Goal: Information Seeking & Learning: Learn about a topic

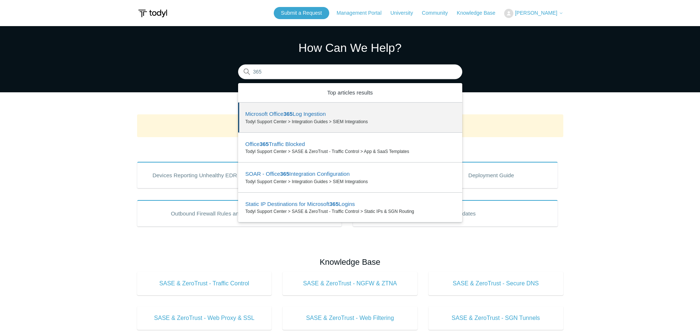
type input "365"
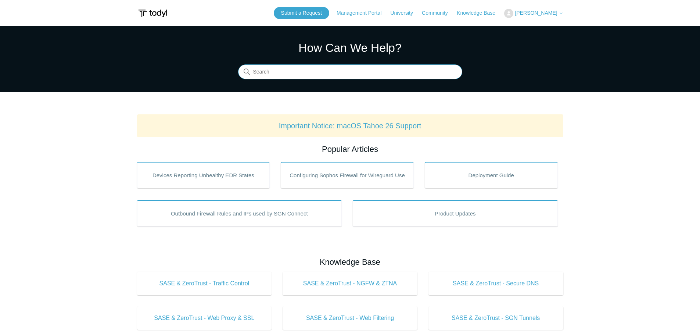
click at [326, 74] on input "Search" at bounding box center [350, 72] width 224 height 15
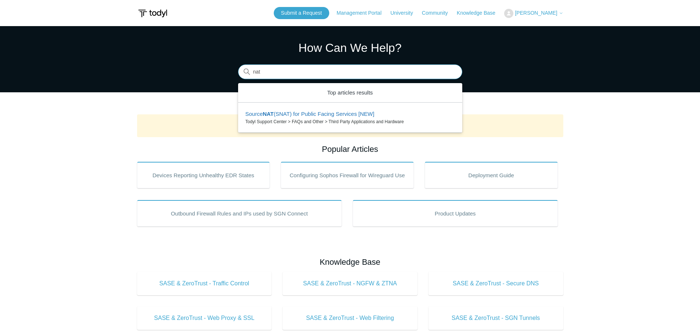
type input "nat"
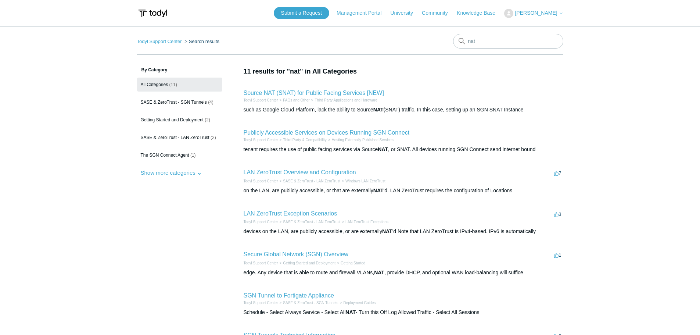
click at [300, 96] on h2 "Source NAT (SNAT) for Public Facing Services [NEW]" at bounding box center [314, 93] width 140 height 9
click at [303, 94] on link "Source NAT (SNAT) for Public Facing Services [NEW]" at bounding box center [314, 93] width 140 height 6
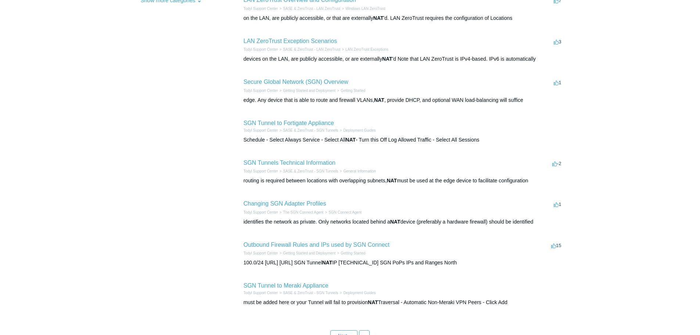
scroll to position [230, 0]
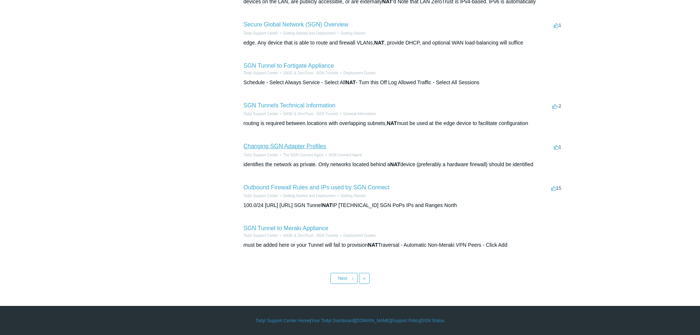
click at [259, 148] on link "Changing SGN Adapter Profiles" at bounding box center [285, 146] width 83 height 6
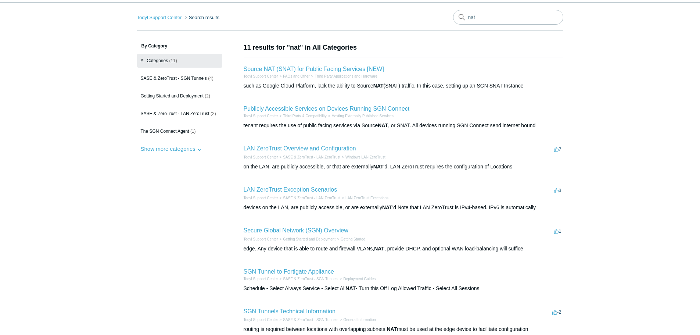
scroll to position [37, 0]
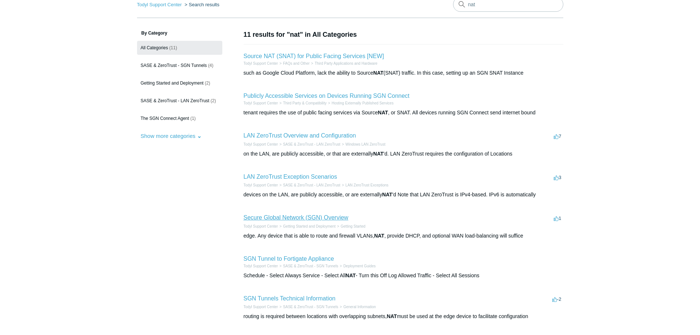
click at [328, 216] on link "Secure Global Network (SGN) Overview" at bounding box center [296, 217] width 105 height 6
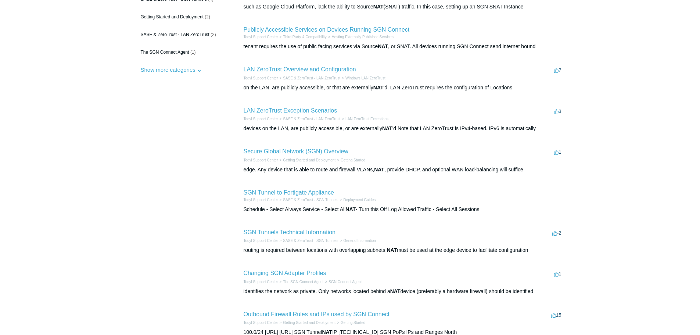
scroll to position [110, 0]
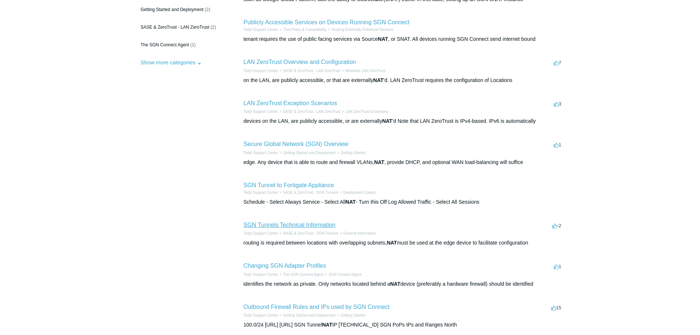
click at [305, 223] on link "SGN Tunnels Technical Information" at bounding box center [290, 225] width 92 height 6
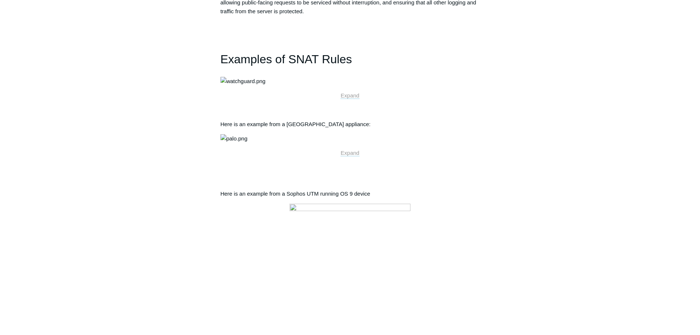
scroll to position [698, 0]
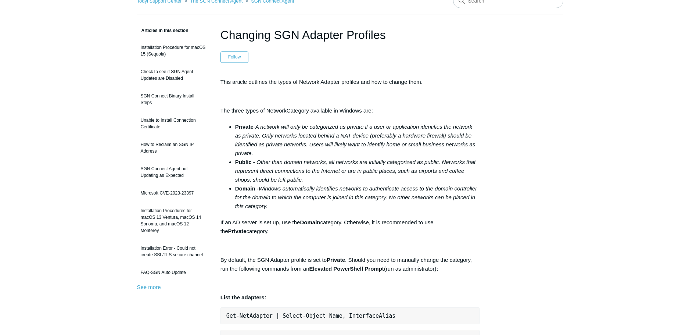
scroll to position [37, 0]
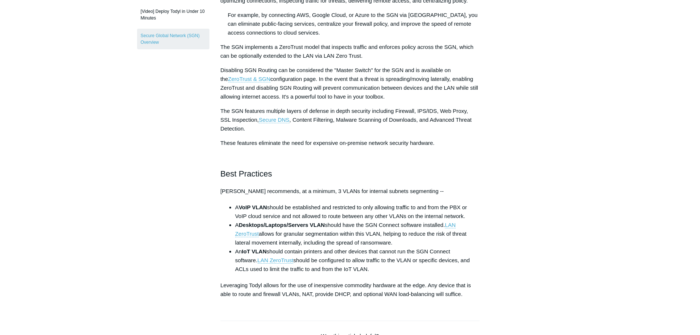
scroll to position [221, 0]
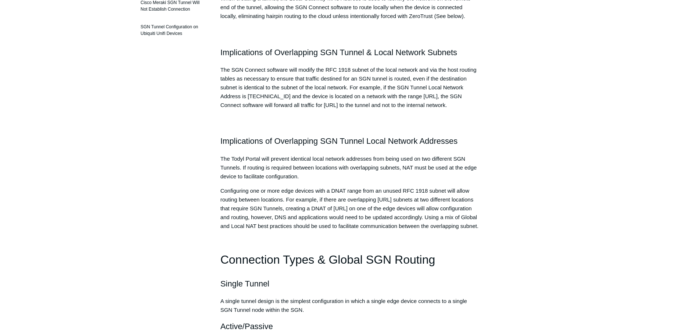
scroll to position [596, 0]
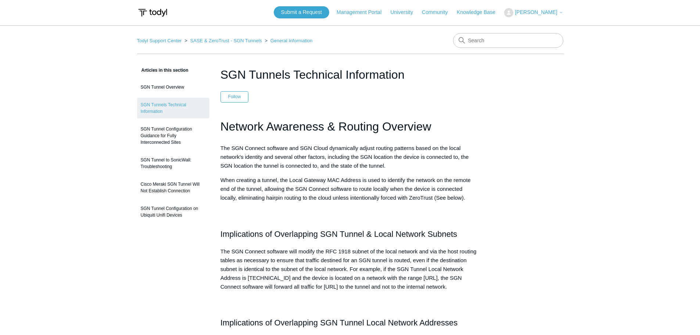
scroll to position [0, 0]
click at [487, 42] on input "Search" at bounding box center [508, 41] width 110 height 15
type input "firewall"
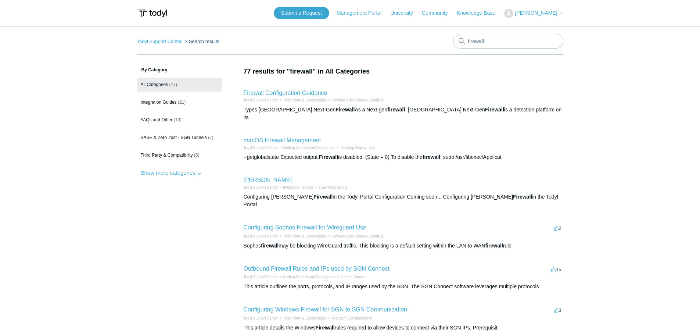
click at [393, 73] on h1 "77 results for "firewall" in All Categories" at bounding box center [404, 72] width 320 height 10
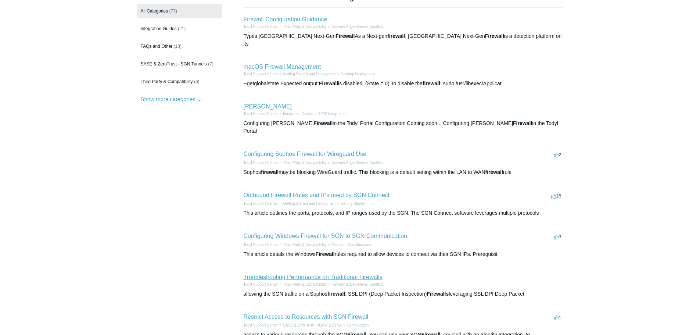
drag, startPoint x: 323, startPoint y: 261, endPoint x: 328, endPoint y: 261, distance: 4.8
click at [323, 274] on link "Troubleshooting Performance on Traditional Firewalls" at bounding box center [313, 277] width 139 height 6
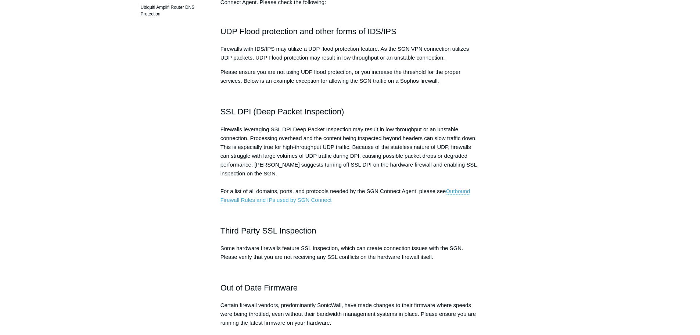
scroll to position [147, 0]
click at [533, 70] on div "Articles in this section Configuring Sophos Firewall for Wireguard Use Firewall…" at bounding box center [350, 317] width 426 height 795
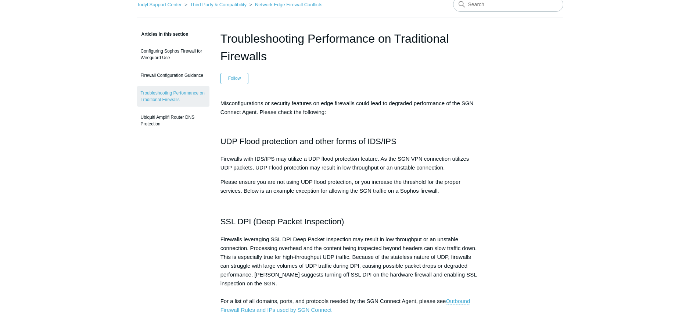
scroll to position [0, 0]
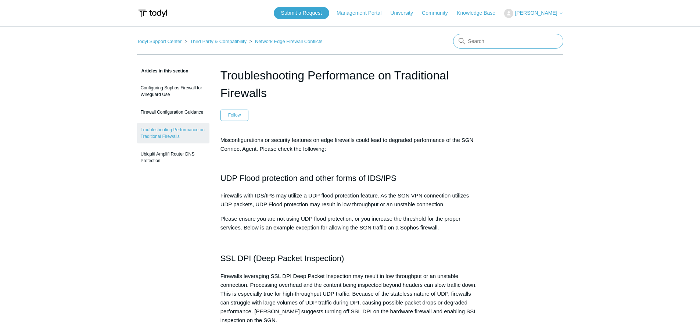
click at [510, 39] on input "Search" at bounding box center [508, 41] width 110 height 15
type input "snat"
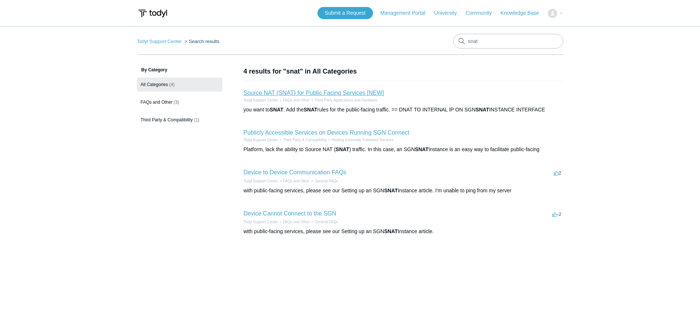
drag, startPoint x: 303, startPoint y: 90, endPoint x: 309, endPoint y: 90, distance: 5.5
click at [303, 90] on link "Source NAT (SNAT) for Public Facing Services [NEW]" at bounding box center [314, 93] width 140 height 6
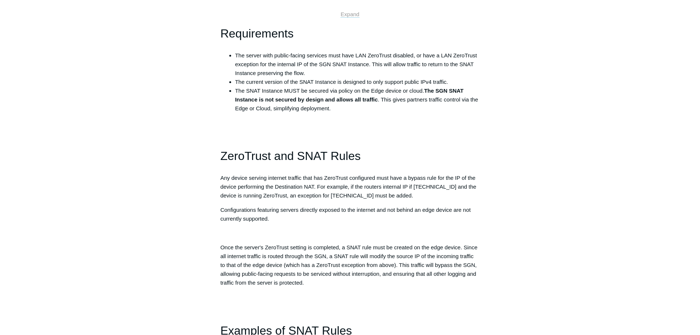
scroll to position [368, 0]
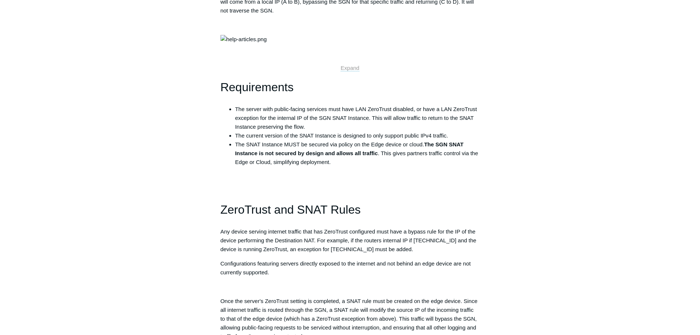
drag, startPoint x: 366, startPoint y: 192, endPoint x: 551, endPoint y: 159, distance: 188.0
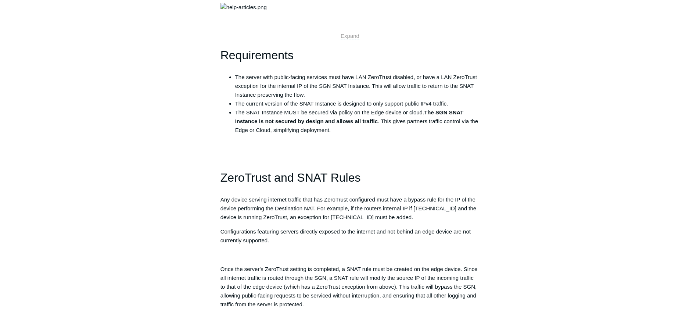
scroll to position [441, 0]
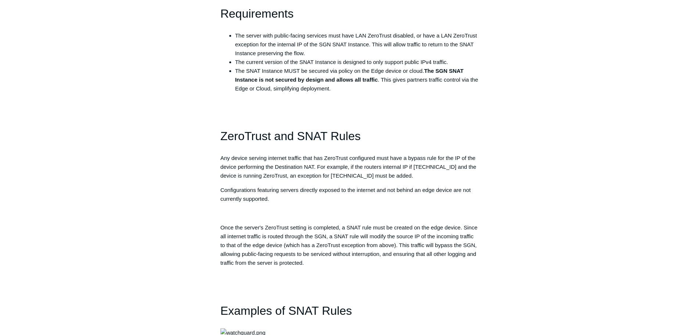
drag, startPoint x: 368, startPoint y: 100, endPoint x: 301, endPoint y: 115, distance: 68.2
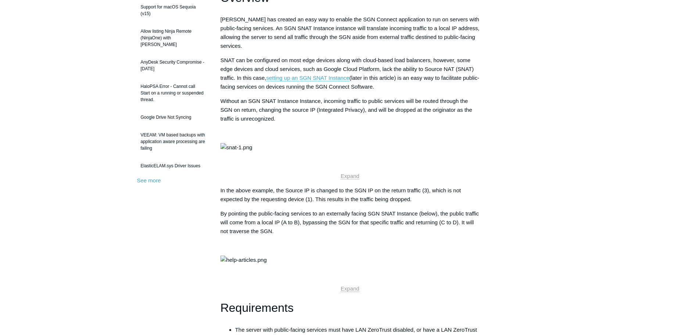
scroll to position [0, 0]
